Goal: Information Seeking & Learning: Find contact information

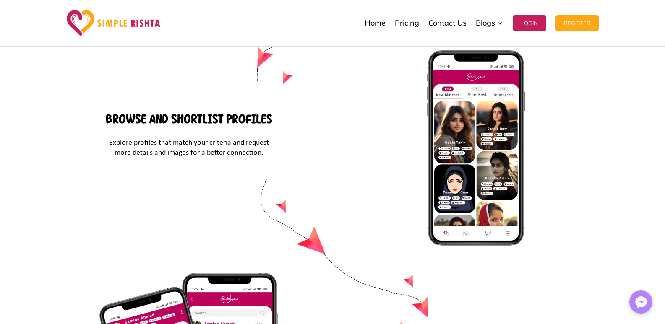
drag, startPoint x: 528, startPoint y: 194, endPoint x: 450, endPoint y: 193, distance: 78.4
copy span "[EMAIL_ADDRESS][DOMAIN_NAME]"
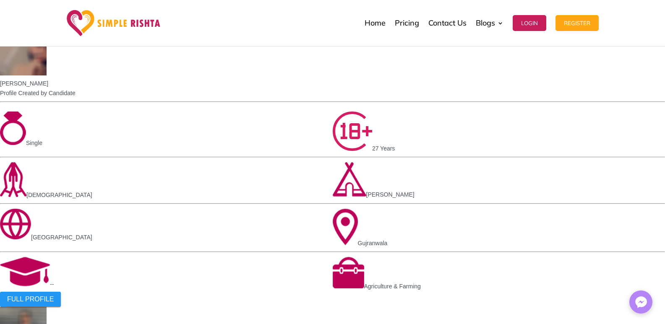
scroll to position [1096, 0]
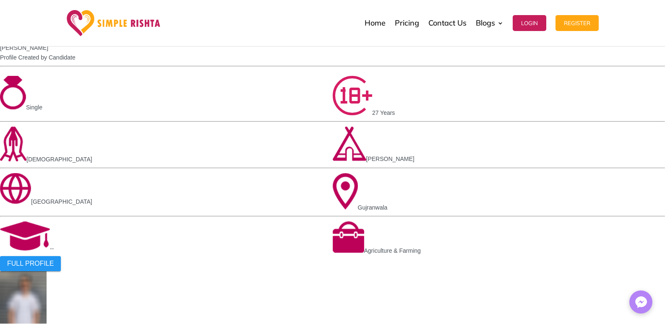
drag, startPoint x: 117, startPoint y: 158, endPoint x: 205, endPoint y: 161, distance: 88.5
copy span "Family-Centric Approach"
drag, startPoint x: 301, startPoint y: 155, endPoint x: 381, endPoint y: 155, distance: 80.1
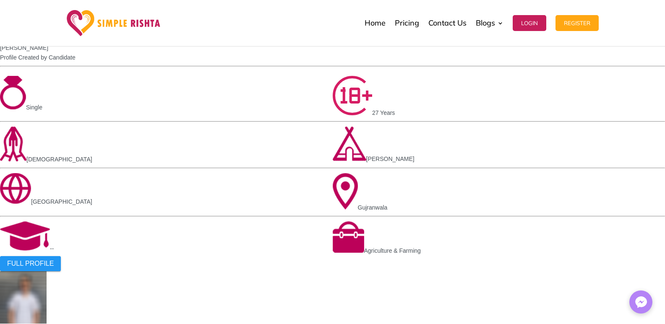
copy div "AI-Based Matching"
drag, startPoint x: 475, startPoint y: 157, endPoint x: 545, endPoint y: 160, distance: 70.5
copy span "Profile Verification"
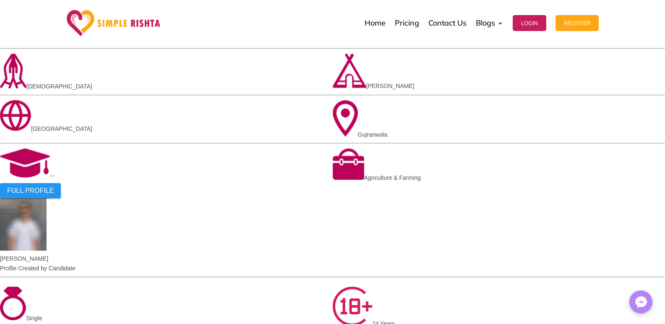
scroll to position [1171, 0]
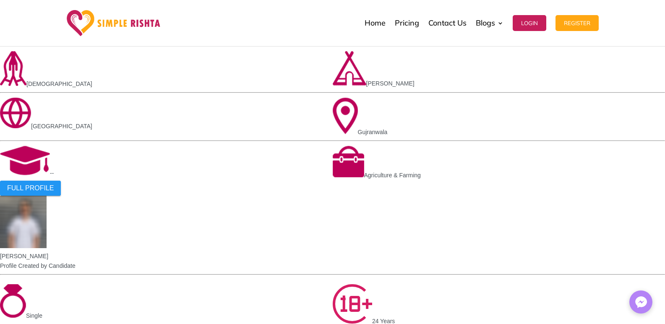
drag, startPoint x: 117, startPoint y: 198, endPoint x: 211, endPoint y: 205, distance: 95.1
copy div "Protecting Your Privacy"
drag, startPoint x: 288, startPoint y: 203, endPoint x: 393, endPoint y: 211, distance: 105.6
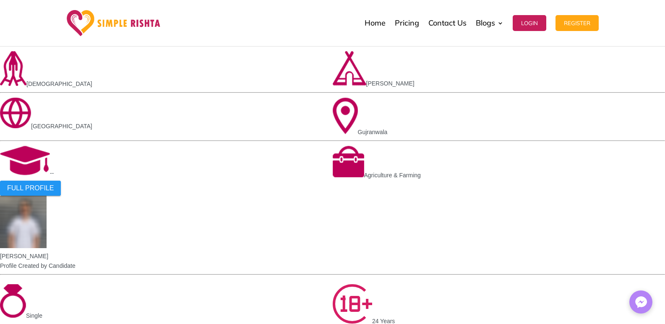
copy span "Prioritizing Compatibility"
drag, startPoint x: 447, startPoint y: 200, endPoint x: 583, endPoint y: 211, distance: 136.3
copy span "Building Trust and Transparency"
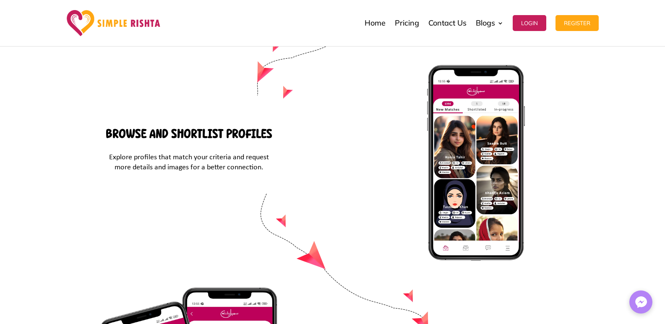
scroll to position [3573, 0]
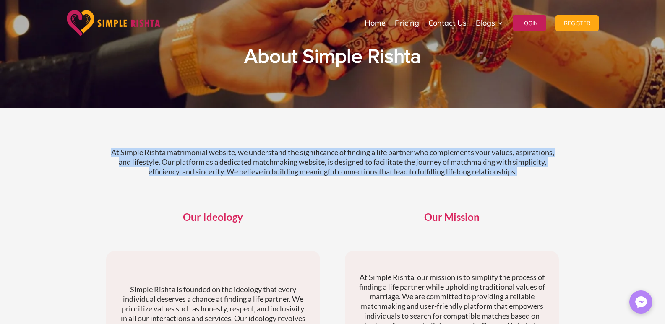
drag, startPoint x: 110, startPoint y: 146, endPoint x: 578, endPoint y: 169, distance: 468.5
click at [578, 169] on div "At Simple Rishta matrimonial website, we understand the significance of finding…" at bounding box center [332, 286] width 665 height 356
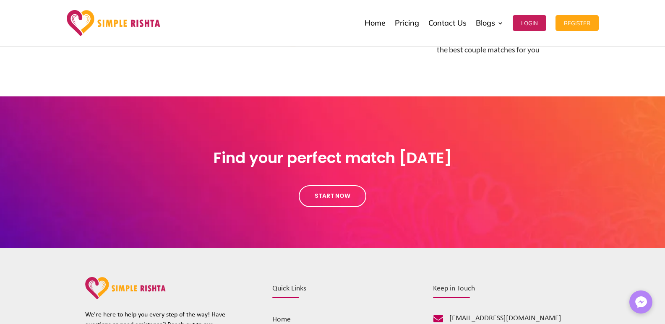
scroll to position [885, 0]
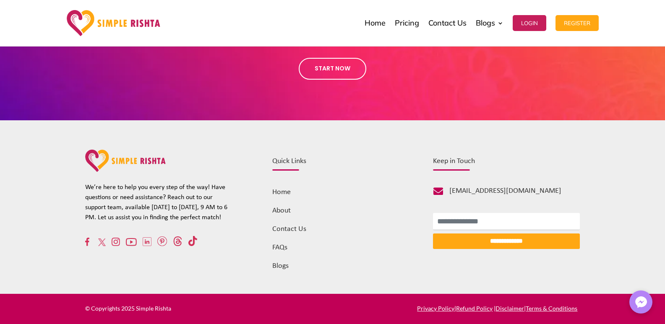
click at [276, 195] on link "Home" at bounding box center [281, 192] width 18 height 8
click at [106, 21] on img at bounding box center [114, 23] width 94 height 26
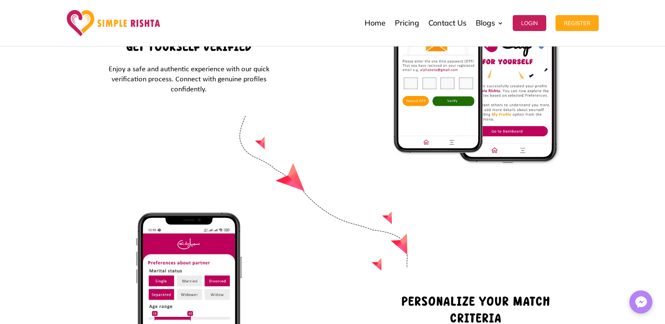
scroll to position [3573, 0]
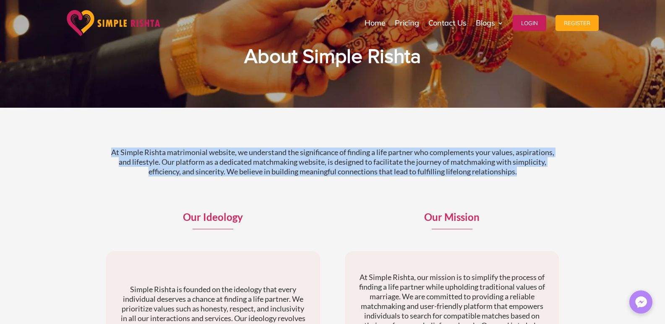
click at [571, 175] on div "At Simple Rishta matrimonial website, we understand the significance of finding…" at bounding box center [332, 286] width 665 height 356
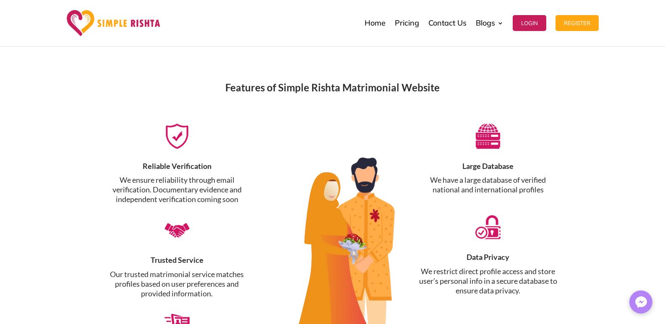
scroll to position [376, 0]
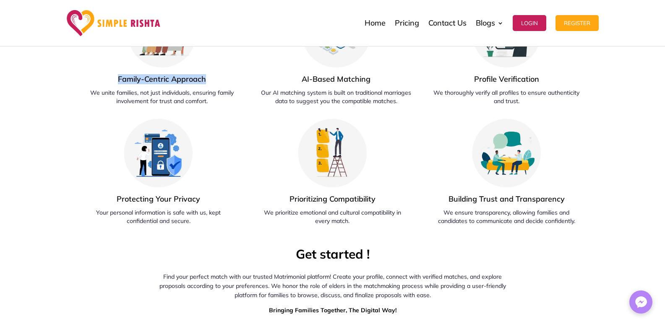
drag, startPoint x: 118, startPoint y: 79, endPoint x: 218, endPoint y: 80, distance: 99.8
click at [218, 80] on h4 "Family-Centric Approach" at bounding box center [162, 81] width 154 height 14
copy span "Family-Centric Approach"
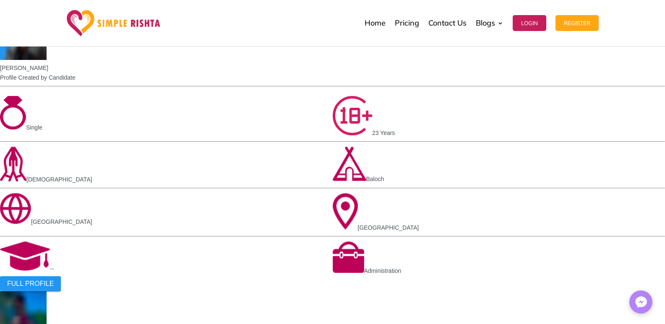
scroll to position [1175, 0]
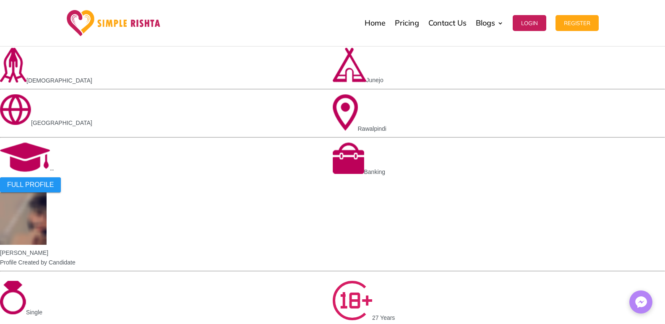
drag, startPoint x: 301, startPoint y: 82, endPoint x: 373, endPoint y: 79, distance: 72.2
copy span "AI-Based Matching"
drag, startPoint x: 473, startPoint y: 81, endPoint x: 544, endPoint y: 80, distance: 71.7
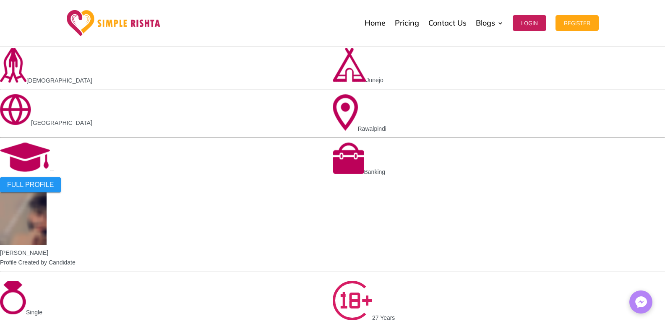
copy span "Profile Verification"
drag, startPoint x: 117, startPoint y: 192, endPoint x: 221, endPoint y: 200, distance: 104.4
copy div "Protecting Your Privacy"
drag, startPoint x: 287, startPoint y: 196, endPoint x: 389, endPoint y: 207, distance: 102.9
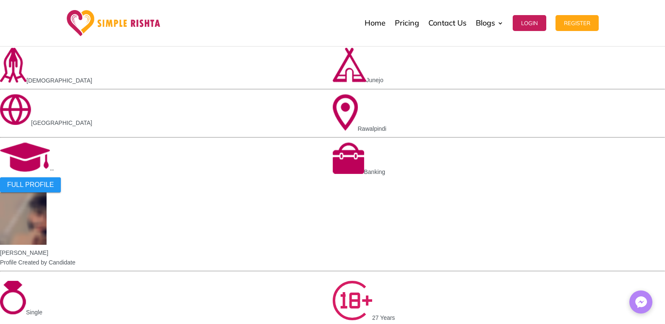
copy span "Prioritizing Compatibility"
drag, startPoint x: 447, startPoint y: 199, endPoint x: 577, endPoint y: 195, distance: 130.5
copy span "Building Trust and Transparency"
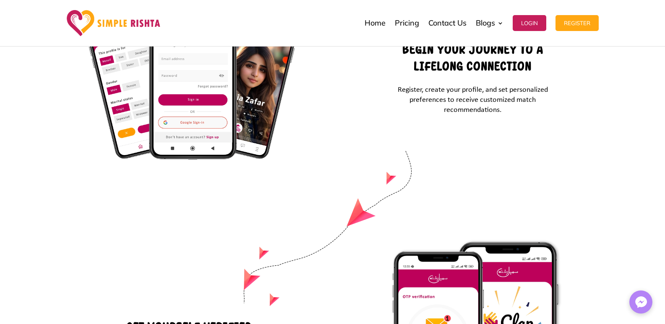
scroll to position [3573, 0]
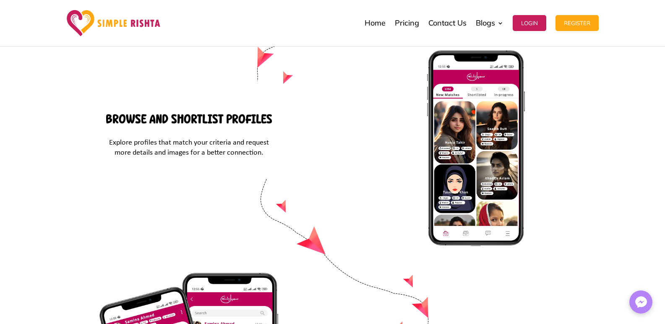
drag, startPoint x: 535, startPoint y: 195, endPoint x: 434, endPoint y: 195, distance: 101.1
drag, startPoint x: 524, startPoint y: 196, endPoint x: 450, endPoint y: 198, distance: 74.2
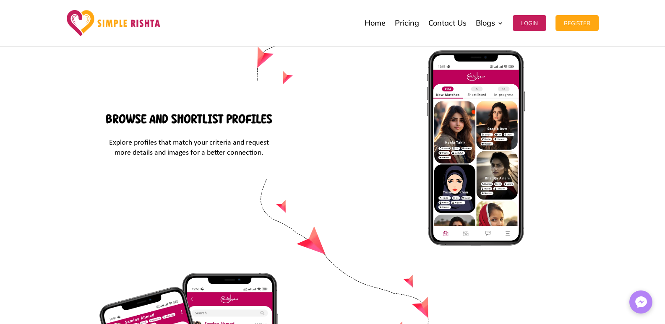
copy span "[EMAIL_ADDRESS][DOMAIN_NAME]"
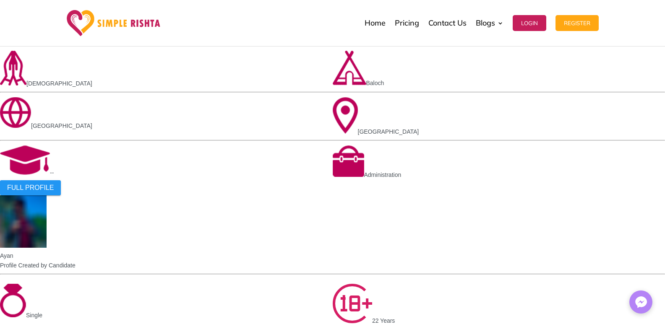
scroll to position [909, 0]
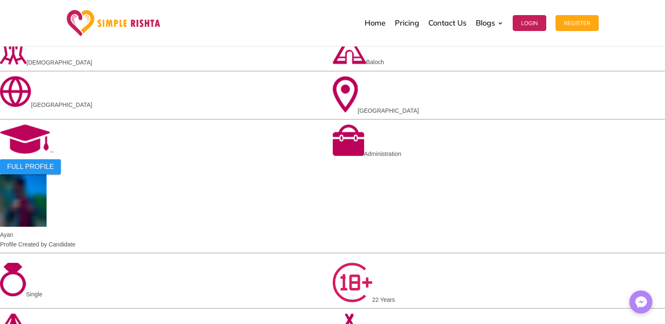
drag, startPoint x: 280, startPoint y: 166, endPoint x: 290, endPoint y: 167, distance: 10.1
drag, startPoint x: 261, startPoint y: 169, endPoint x: 315, endPoint y: 169, distance: 54.1
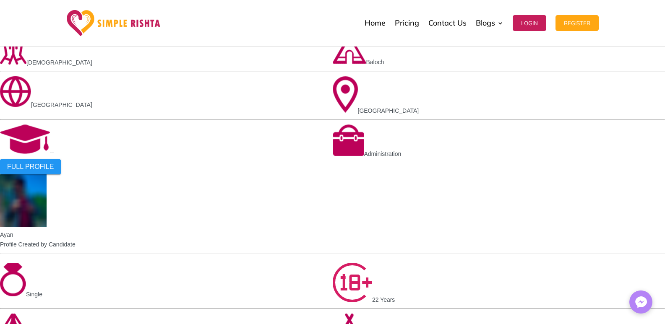
drag, startPoint x: 260, startPoint y: 166, endPoint x: 314, endPoint y: 169, distance: 54.2
copy p "lasting relationships"
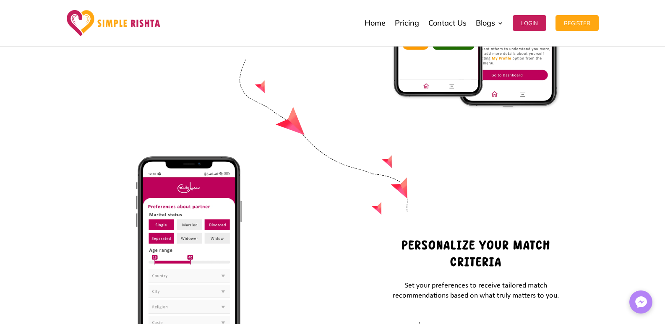
scroll to position [3117, 0]
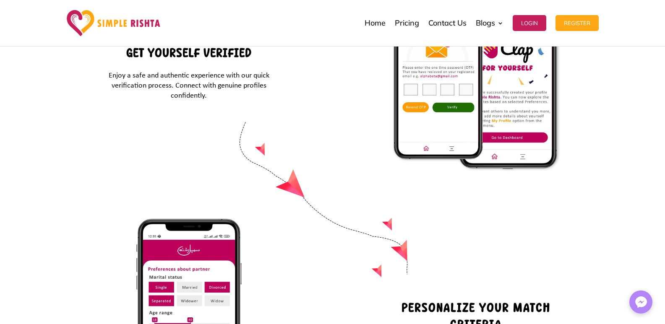
drag, startPoint x: 271, startPoint y: 160, endPoint x: 303, endPoint y: 164, distance: 32.1
drag, startPoint x: 314, startPoint y: 117, endPoint x: 304, endPoint y: 149, distance: 33.7
drag, startPoint x: 304, startPoint y: 162, endPoint x: 273, endPoint y: 161, distance: 31.5
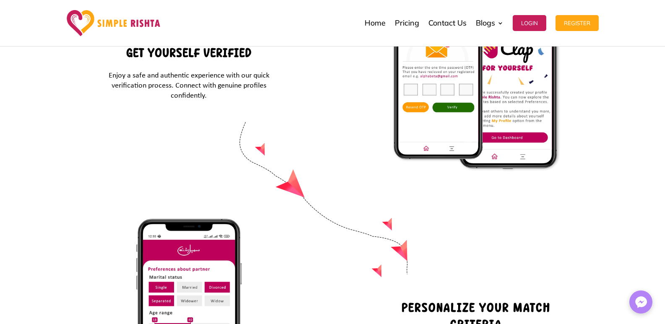
copy p "matrimonial"
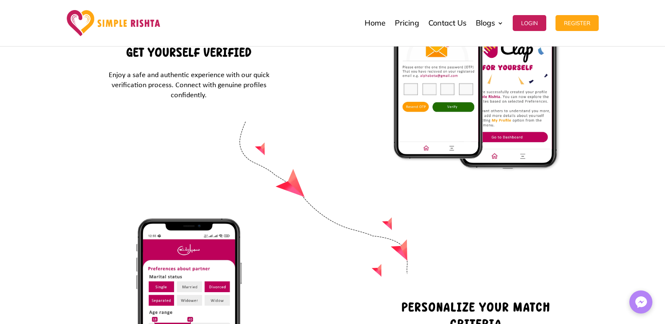
scroll to position [3573, 0]
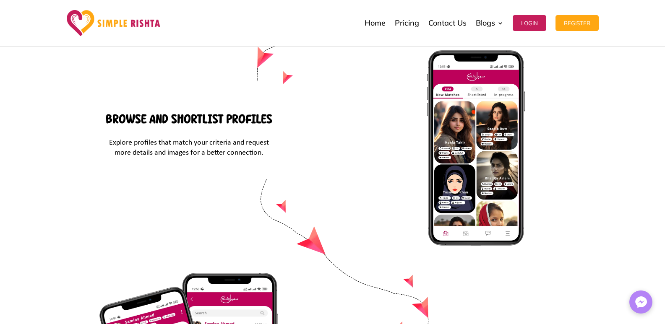
drag, startPoint x: 532, startPoint y: 195, endPoint x: 450, endPoint y: 198, distance: 82.7
copy span "[EMAIL_ADDRESS][DOMAIN_NAME]"
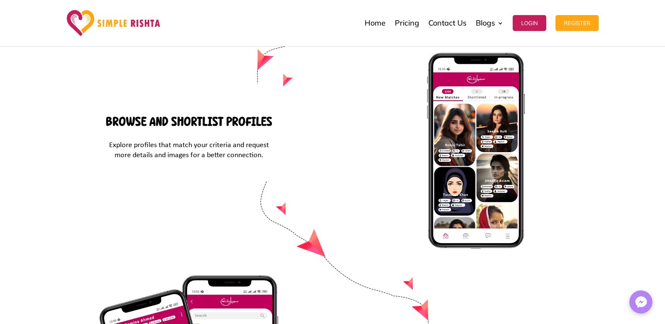
scroll to position [3570, 0]
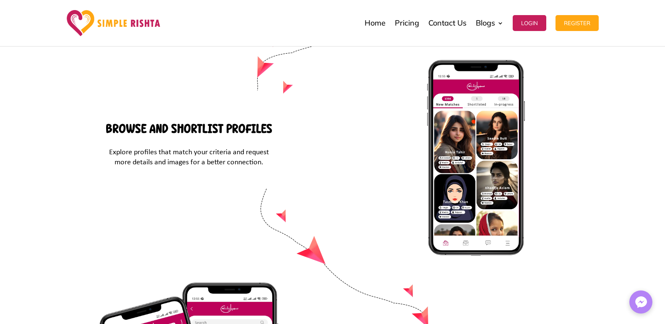
drag, startPoint x: 526, startPoint y: 195, endPoint x: 448, endPoint y: 192, distance: 77.7
copy span "[EMAIL_ADDRESS][DOMAIN_NAME]"
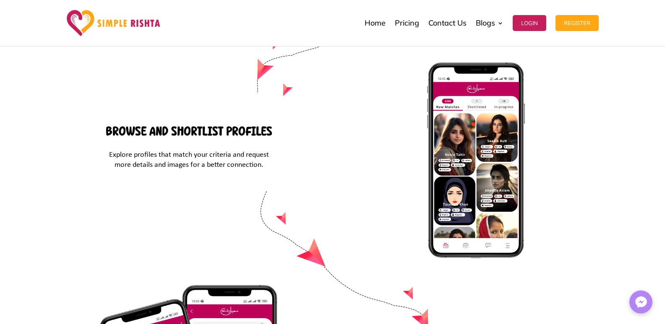
scroll to position [3560, 0]
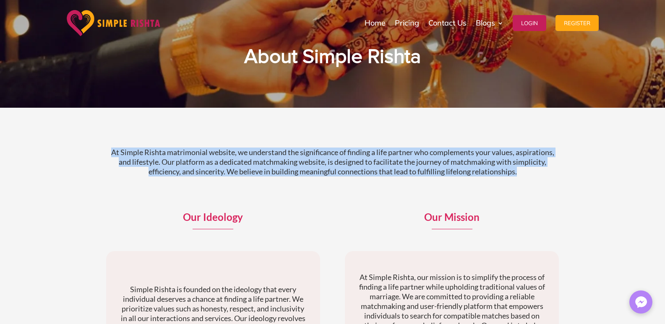
click at [570, 172] on div "At Simple Rishta matrimonial website, we understand the significance of finding…" at bounding box center [332, 286] width 665 height 356
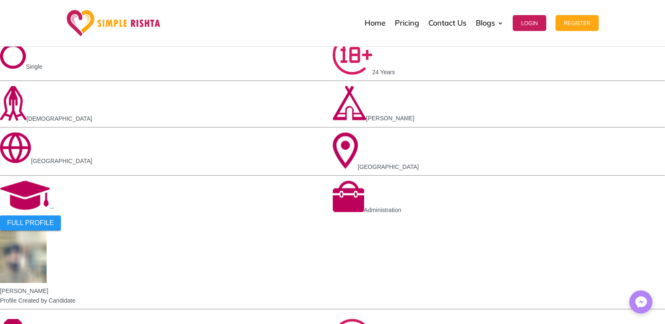
scroll to position [1117, 0]
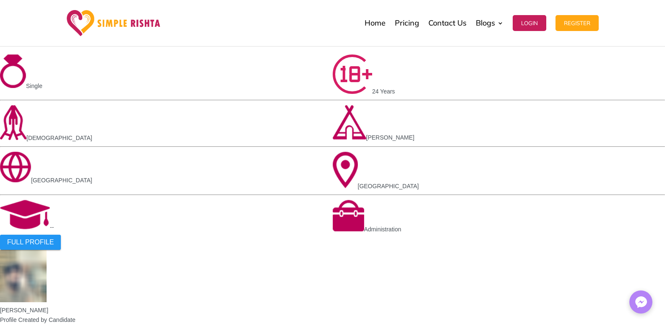
drag, startPoint x: 116, startPoint y: 121, endPoint x: 230, endPoint y: 128, distance: 114.3
copy div "Family-Centric Approach"
drag, startPoint x: 299, startPoint y: 125, endPoint x: 386, endPoint y: 129, distance: 87.7
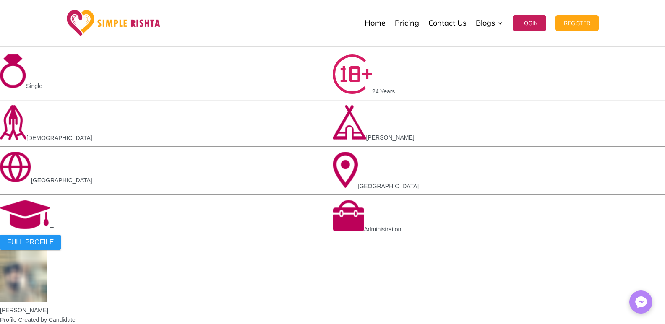
copy span "AI-Based Matching"
drag, startPoint x: 472, startPoint y: 127, endPoint x: 549, endPoint y: 133, distance: 77.8
copy span "Profile Verification"
drag, startPoint x: 139, startPoint y: 244, endPoint x: 215, endPoint y: 253, distance: 76.8
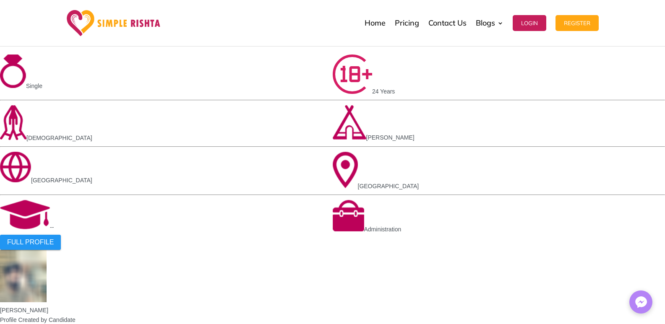
copy span "Protecting Your Privacy"
drag, startPoint x: 287, startPoint y: 250, endPoint x: 391, endPoint y: 251, distance: 104.0
copy span "Prioritizing Compatibility"
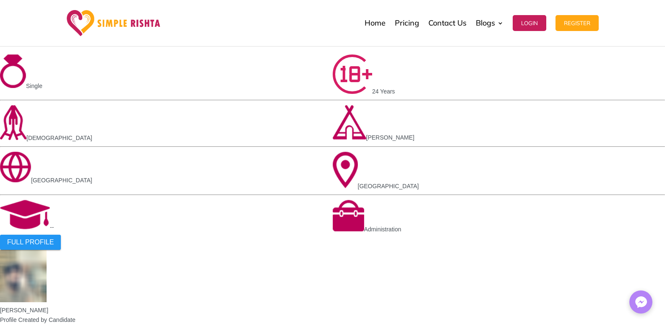
drag, startPoint x: 447, startPoint y: 248, endPoint x: 588, endPoint y: 247, distance: 141.3
copy span "Building Trust and Transparency"
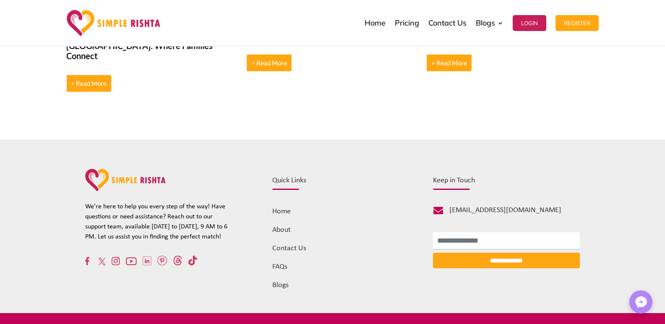
scroll to position [2956, 0]
click at [281, 216] on div "Quick Links Home About Contact Us FAQs Blogs" at bounding box center [332, 226] width 147 height 128
click at [283, 226] on link "About" at bounding box center [281, 230] width 18 height 8
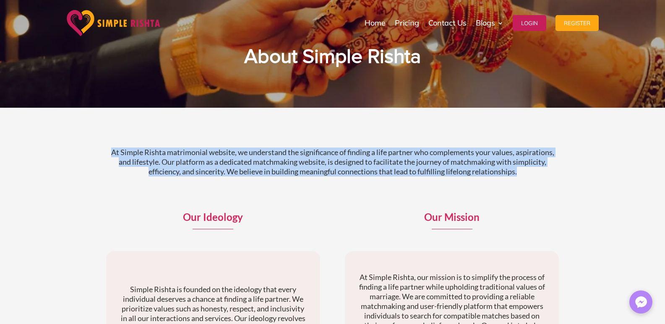
click at [558, 178] on div "At Simple Rishta matrimonial website, we understand the significance of finding…" at bounding box center [332, 169] width 453 height 65
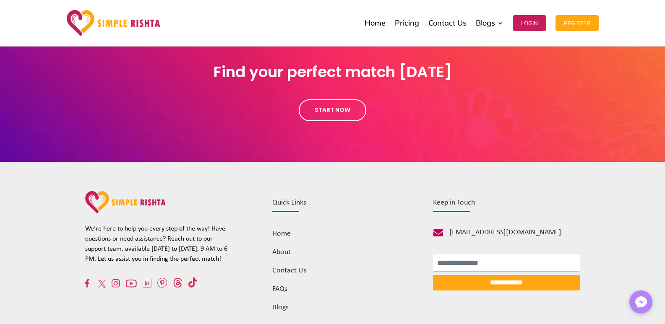
scroll to position [885, 0]
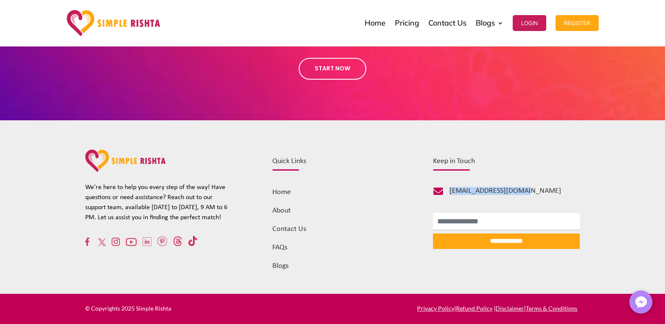
drag, startPoint x: 533, startPoint y: 192, endPoint x: 442, endPoint y: 195, distance: 91.0
click at [442, 195] on div " info@simplerishta.com" at bounding box center [504, 193] width 150 height 12
copy div " info@simplerishta.com"
click at [86, 19] on img at bounding box center [114, 23] width 94 height 26
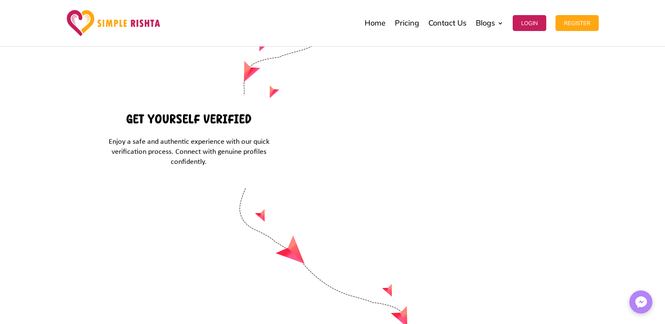
scroll to position [3563, 0]
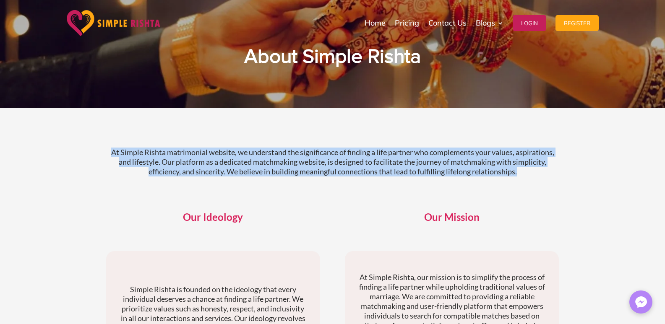
drag, startPoint x: 111, startPoint y: 150, endPoint x: 554, endPoint y: 190, distance: 444.6
click at [554, 190] on div "At Simple Rishta matrimonial website, we understand the significance of finding…" at bounding box center [332, 169] width 453 height 65
copy p "At Simple Rishta matrimonial website, we understand the significance of finding…"
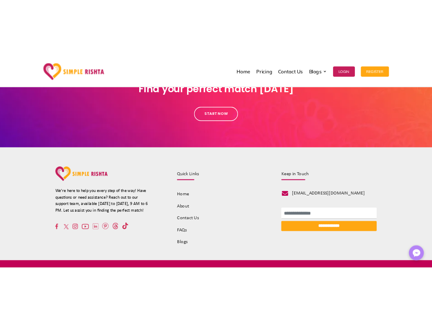
scroll to position [885, 0]
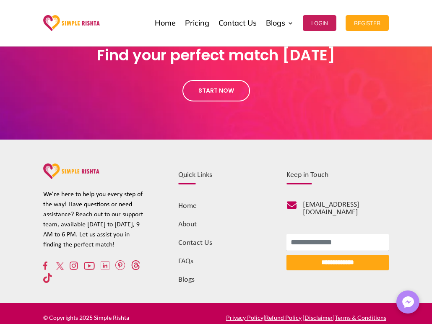
click at [185, 208] on link "Home" at bounding box center [187, 206] width 18 height 8
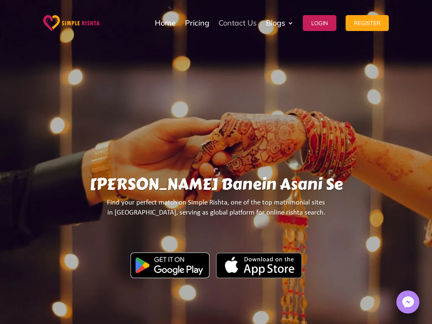
click at [251, 22] on link "Contact Us" at bounding box center [237, 23] width 38 height 42
